Goal: Obtain resource: Download file/media

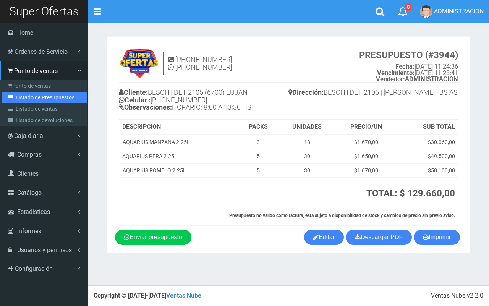
click at [20, 92] on link "Listado de Presupuestos" at bounding box center [44, 97] width 85 height 11
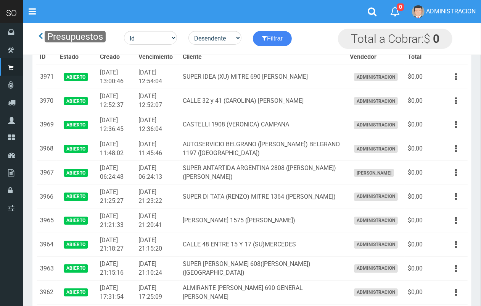
scroll to position [40, 0]
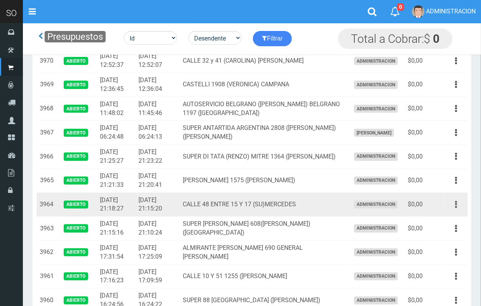
drag, startPoint x: 460, startPoint y: 203, endPoint x: 455, endPoint y: 208, distance: 7.0
click at [460, 203] on button "button" at bounding box center [456, 204] width 17 height 13
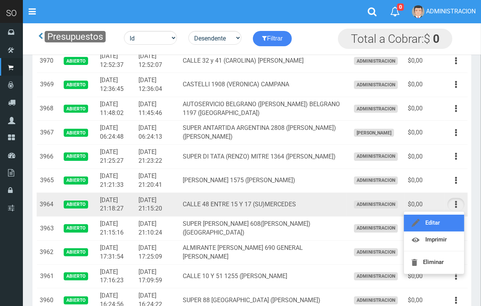
click at [443, 217] on link "Editar" at bounding box center [434, 222] width 60 height 17
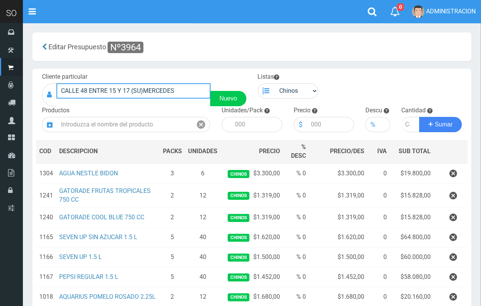
drag, startPoint x: 182, startPoint y: 90, endPoint x: 24, endPoint y: 92, distance: 158.4
click at [24, 92] on section "× Titulo del Msj texto Mas Texto Cancelar Aceptar Editar Presupuesto Nº3964 ." at bounding box center [252, 222] width 458 height 398
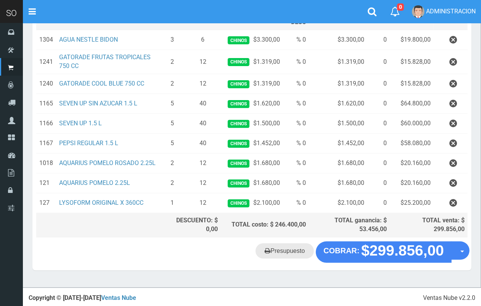
click at [294, 249] on link "Presupuesto" at bounding box center [285, 250] width 58 height 15
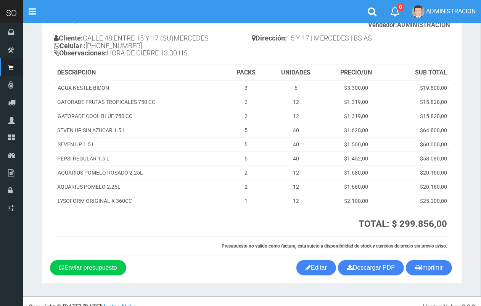
scroll to position [65, 0]
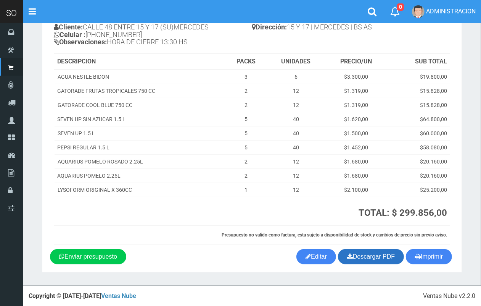
click at [379, 257] on link "Descargar PDF" at bounding box center [371, 256] width 66 height 15
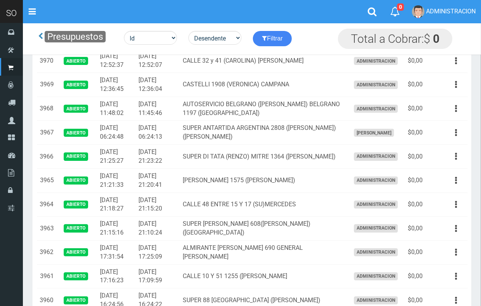
scroll to position [40, 0]
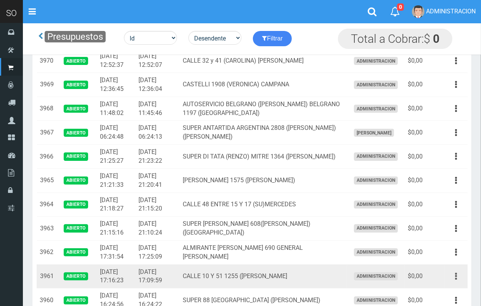
click at [454, 277] on button "button" at bounding box center [456, 275] width 17 height 13
click at [453, 287] on link "Editar" at bounding box center [434, 294] width 60 height 17
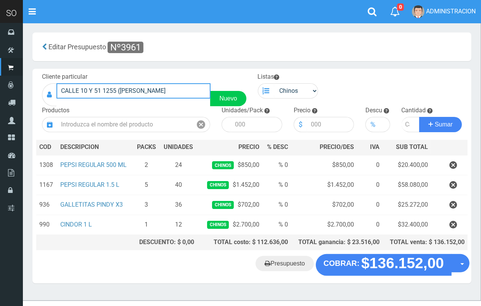
drag, startPoint x: 176, startPoint y: 92, endPoint x: 49, endPoint y: 92, distance: 127.5
click at [49, 92] on div "CALLE 10 Y 51 1255 ([PERSON_NAME] Nuevo" at bounding box center [144, 94] width 205 height 23
click at [293, 266] on link "Presupuesto" at bounding box center [285, 263] width 58 height 15
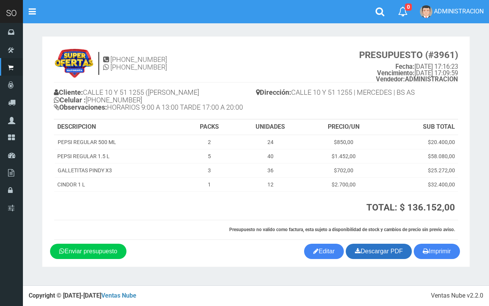
click at [380, 250] on link "Descargar PDF" at bounding box center [378, 250] width 66 height 15
